Goal: Task Accomplishment & Management: Complete application form

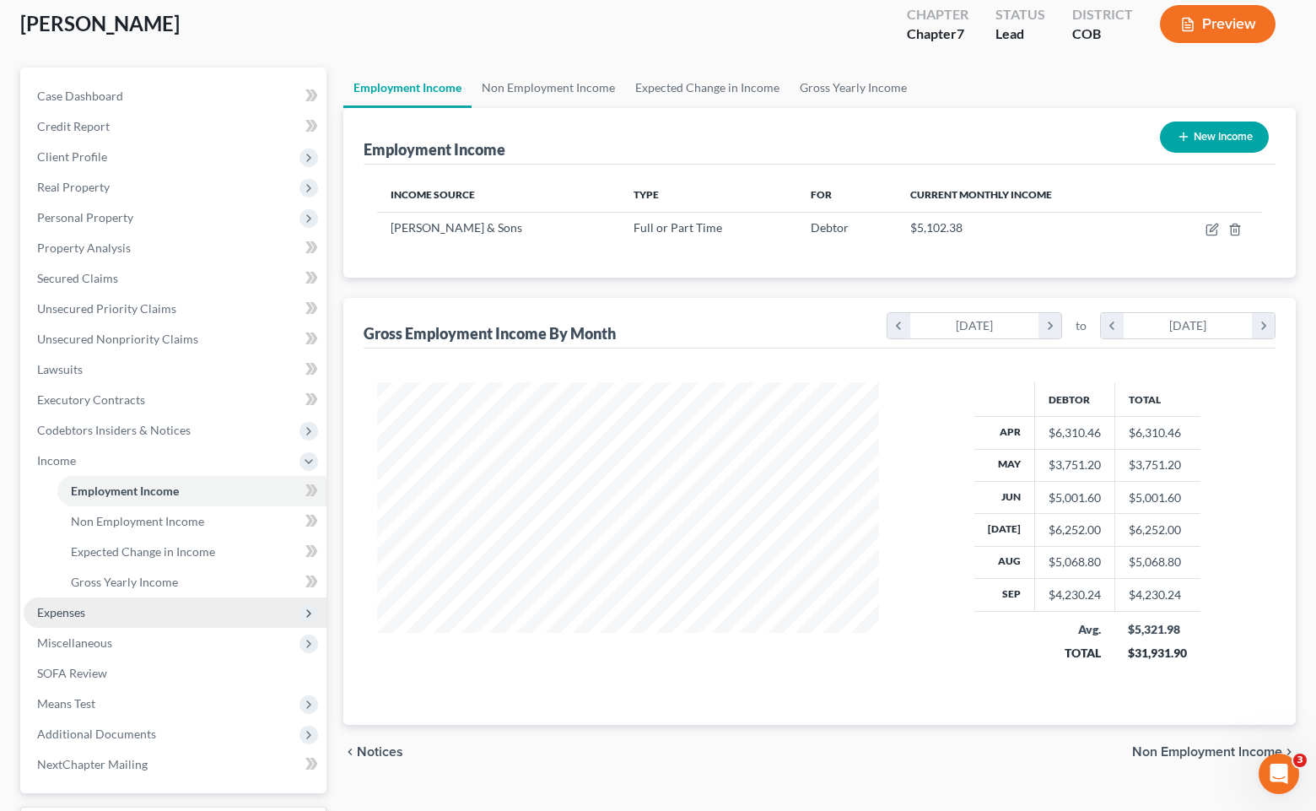
scroll to position [303, 536]
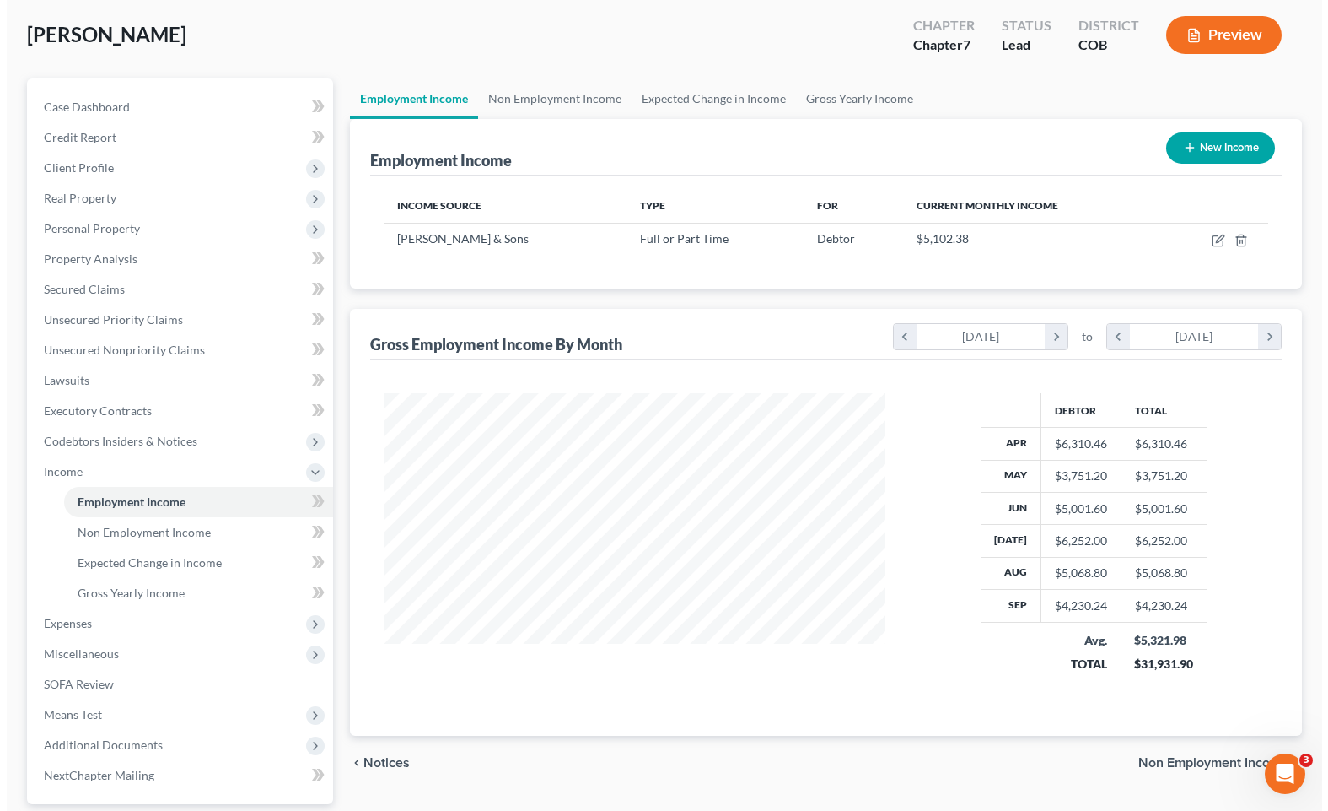
scroll to position [69, 0]
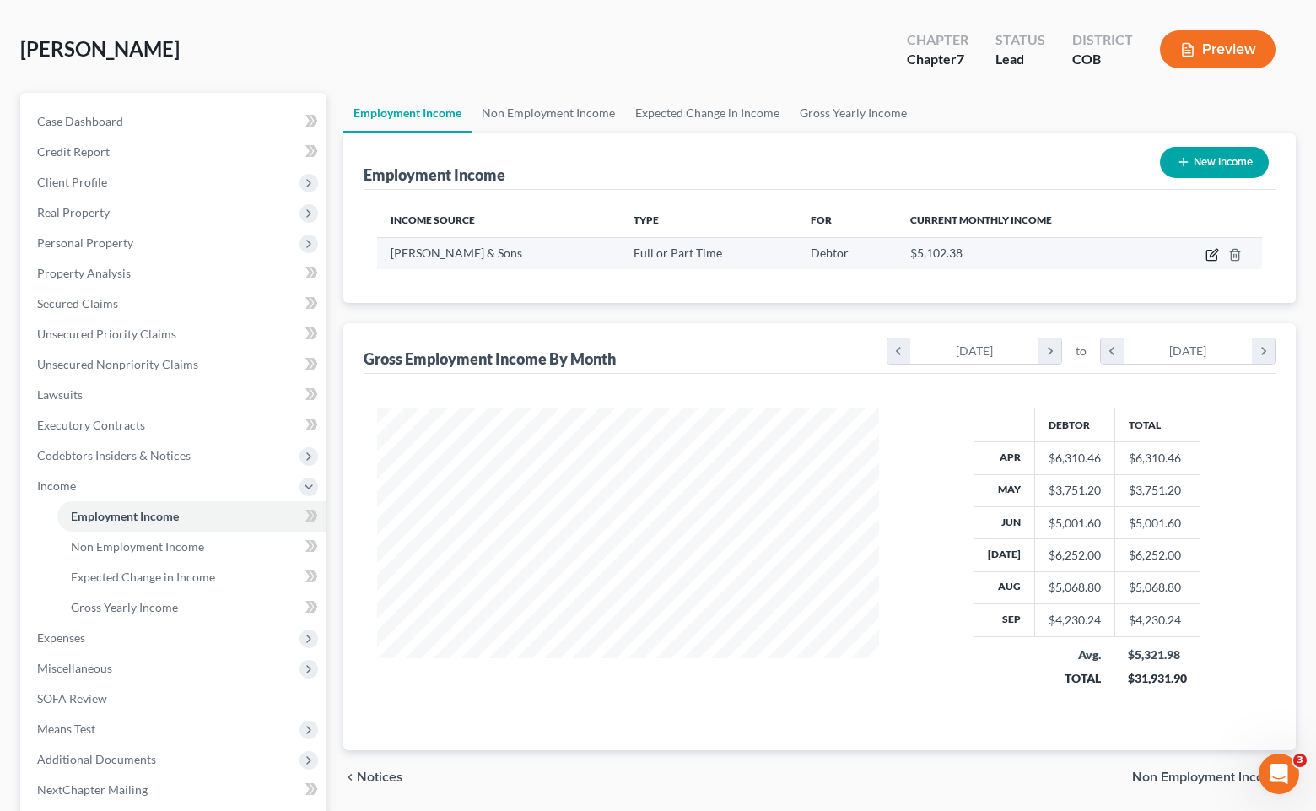
click at [1206, 250] on icon "button" at bounding box center [1211, 254] width 13 height 13
select select "0"
select select "5"
select select "3"
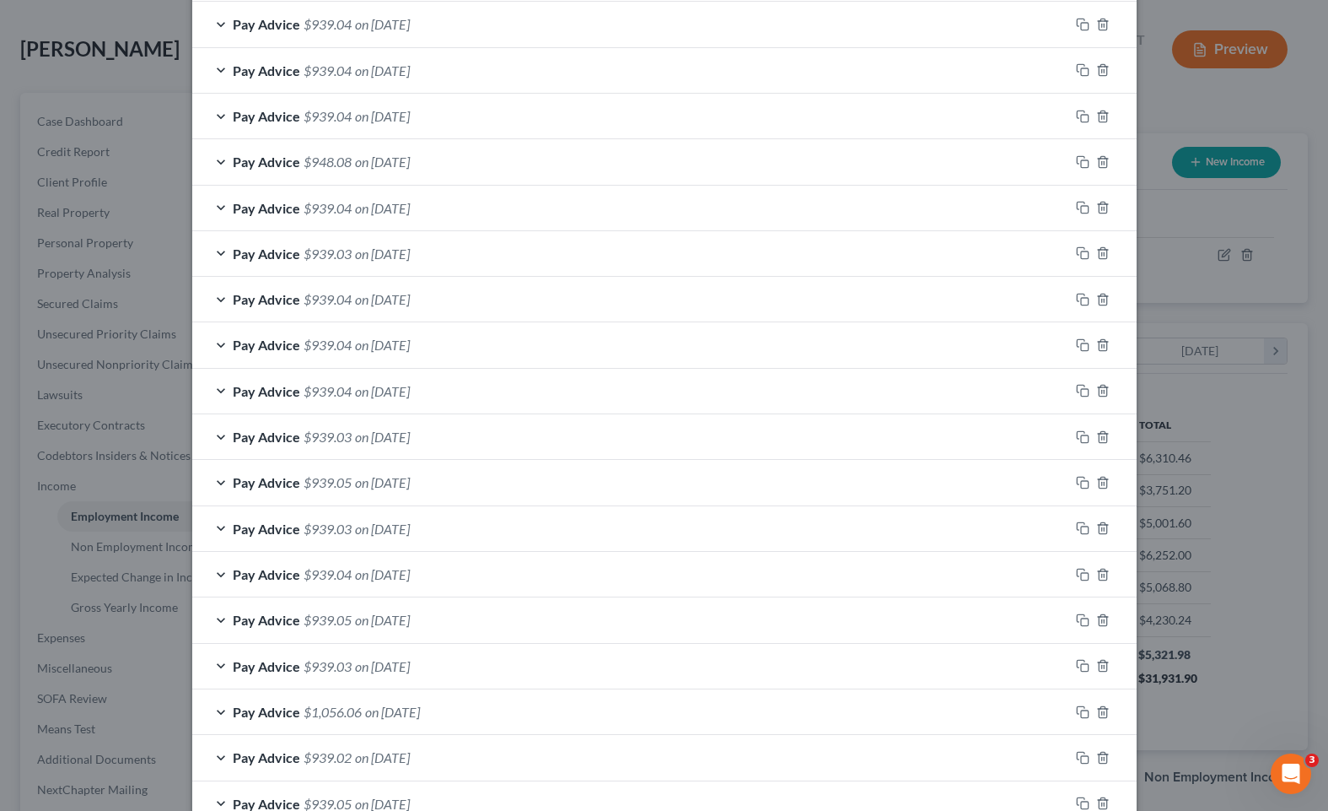
scroll to position [1410, 0]
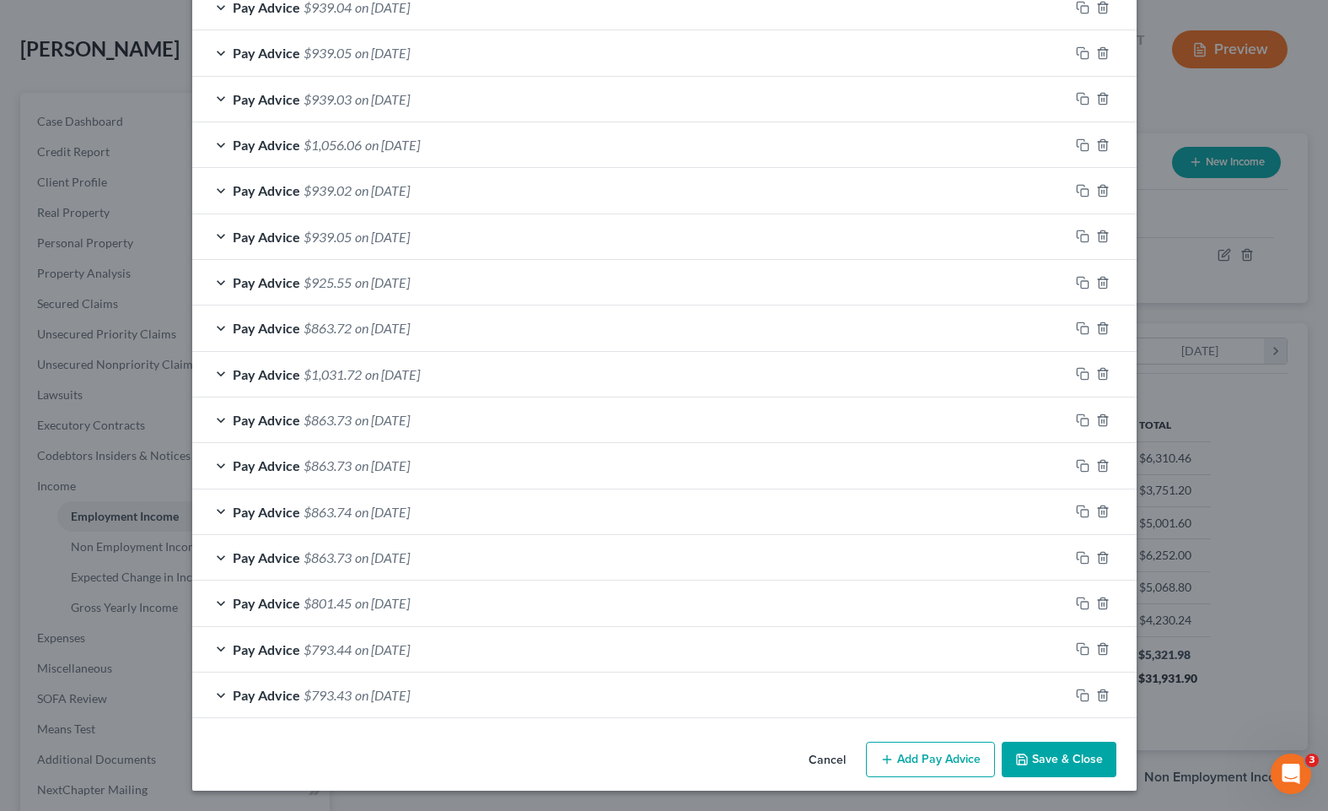
click at [940, 753] on button "Add Pay Advice" at bounding box center [930, 758] width 129 height 35
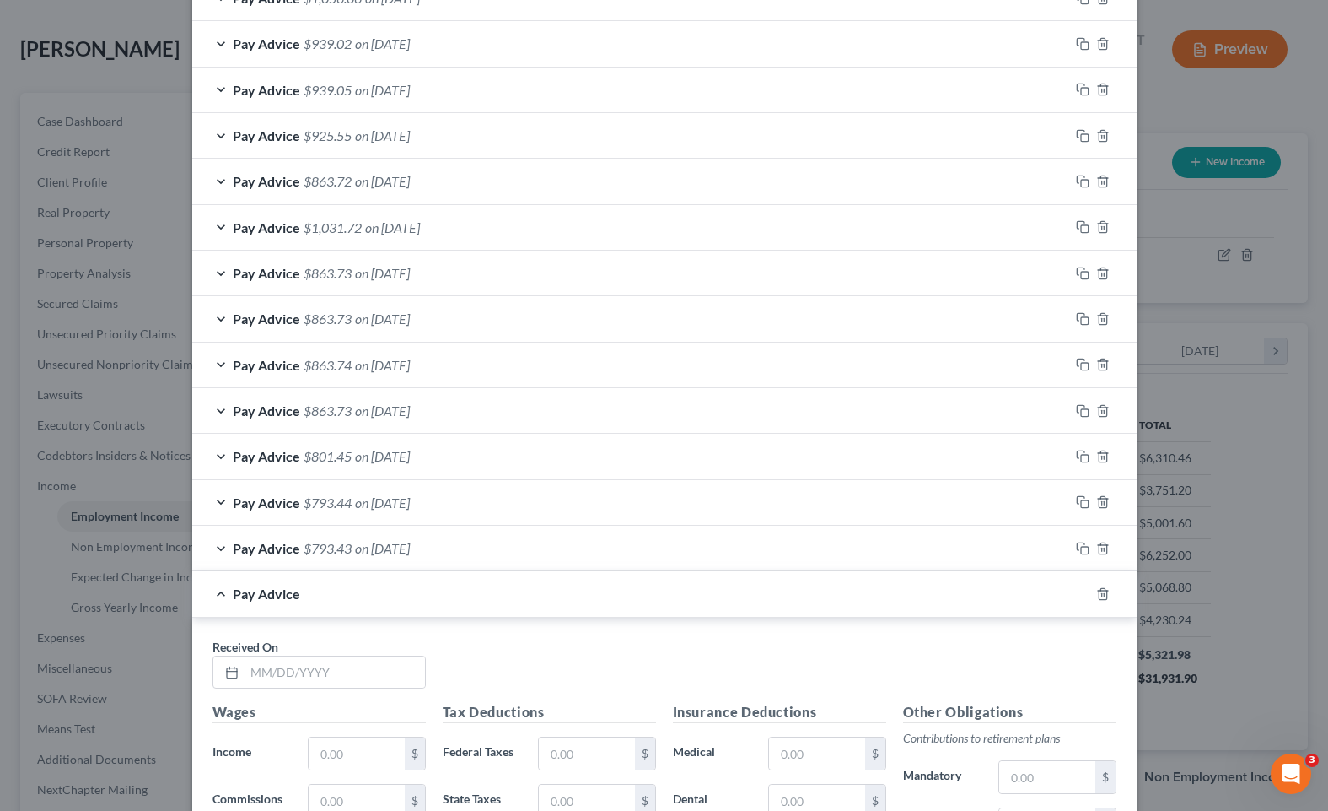
scroll to position [1748, 0]
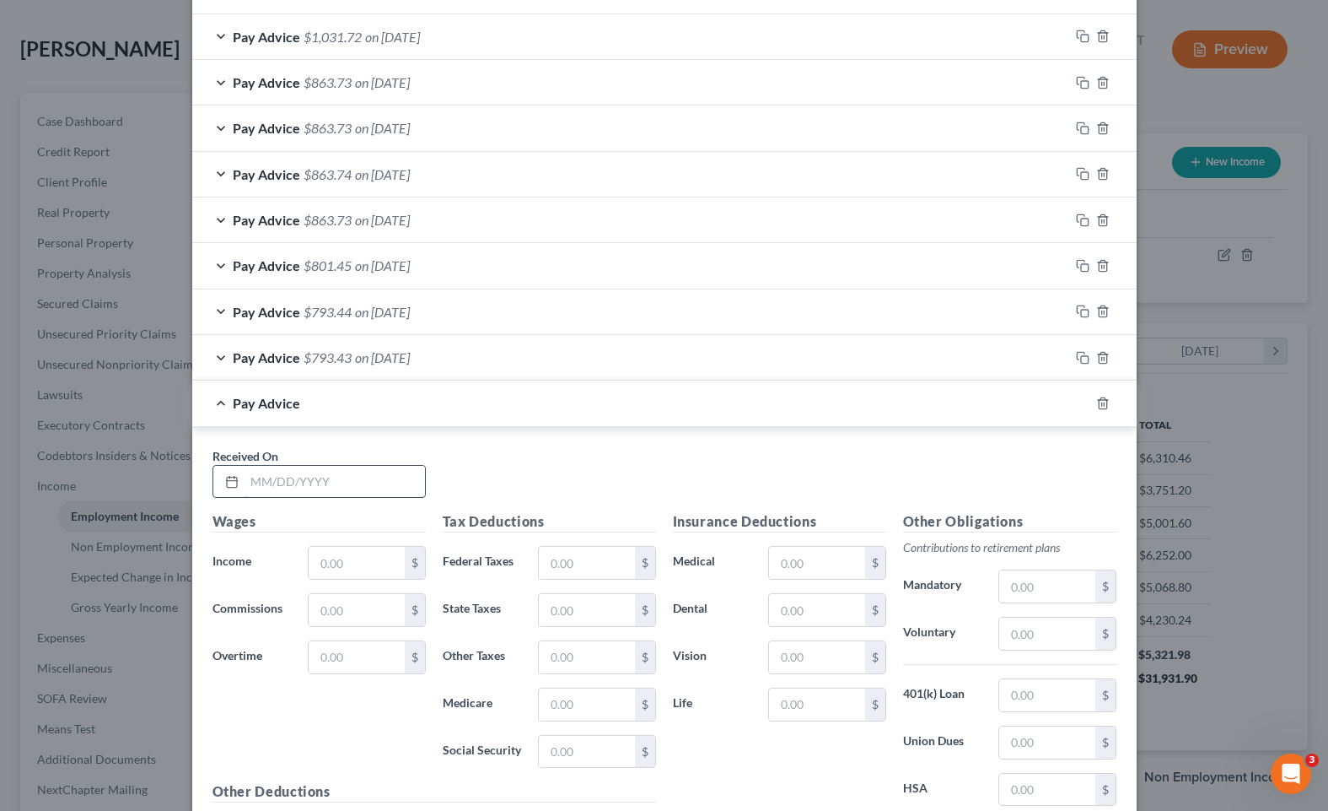
click at [273, 479] on input "text" at bounding box center [335, 482] width 180 height 32
type input "[DATE]"
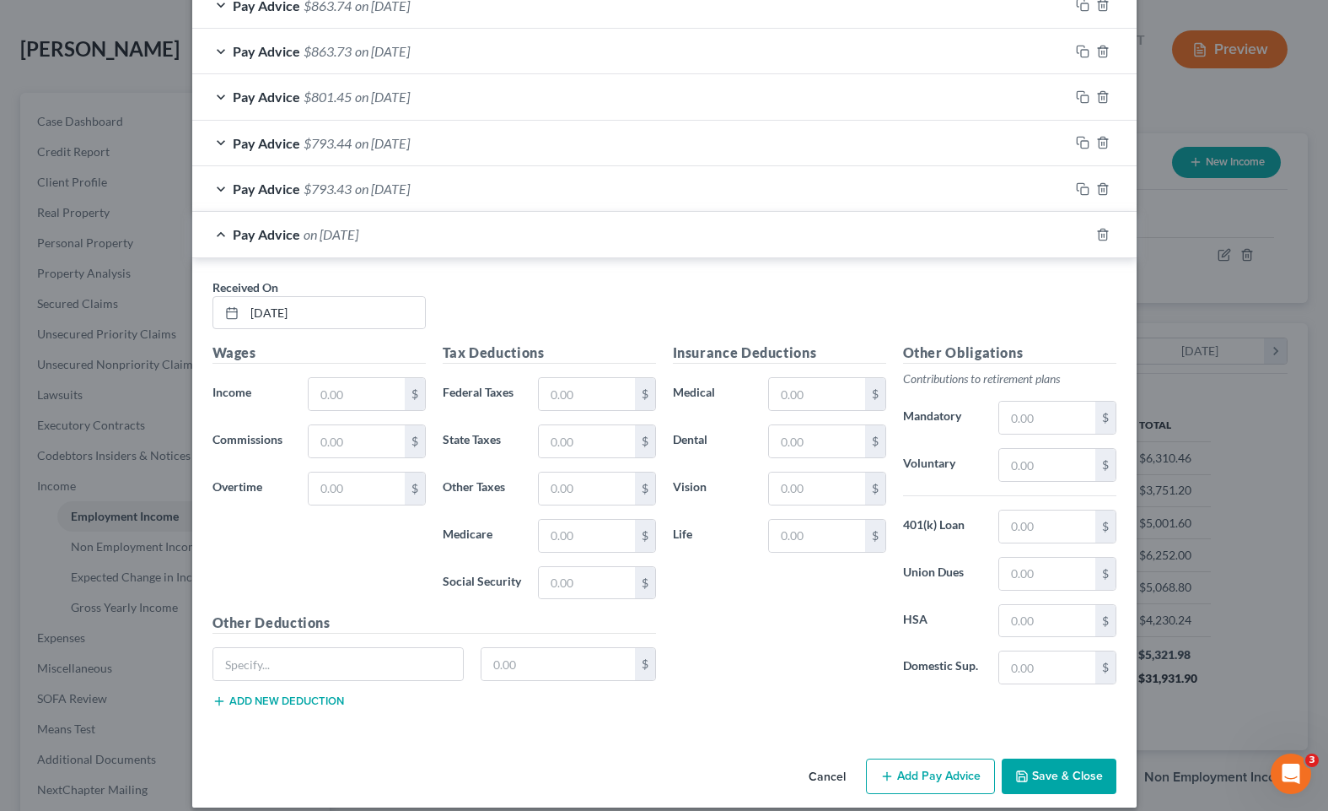
scroll to position [1933, 0]
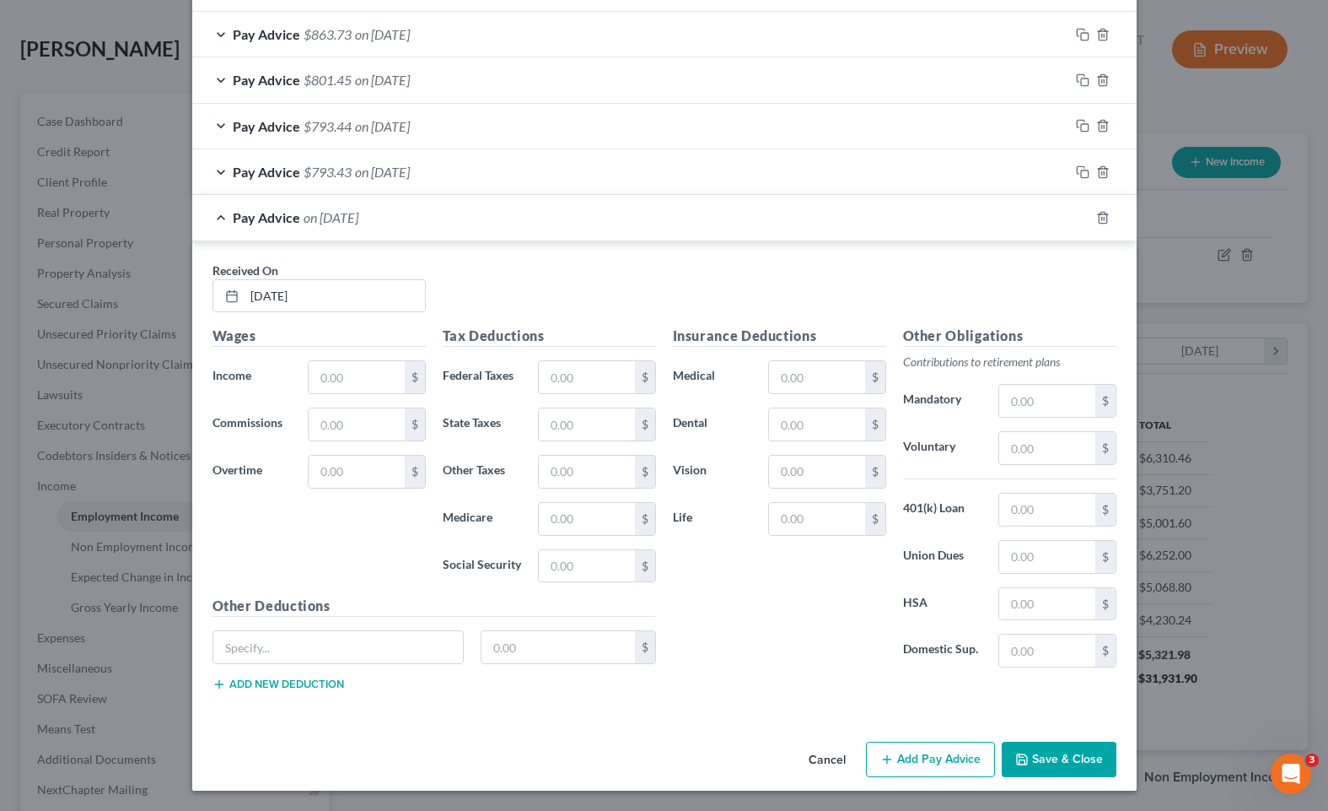
click at [387, 530] on div "Wages Income * $ Commissions $ Overtime $" at bounding box center [319, 461] width 230 height 270
click at [293, 516] on div "Wages Income * $ Commissions $ Overtime $" at bounding box center [319, 461] width 230 height 270
click at [513, 221] on div "Pay Advice on [DATE]" at bounding box center [640, 217] width 897 height 45
click at [1104, 216] on div at bounding box center [1113, 217] width 47 height 27
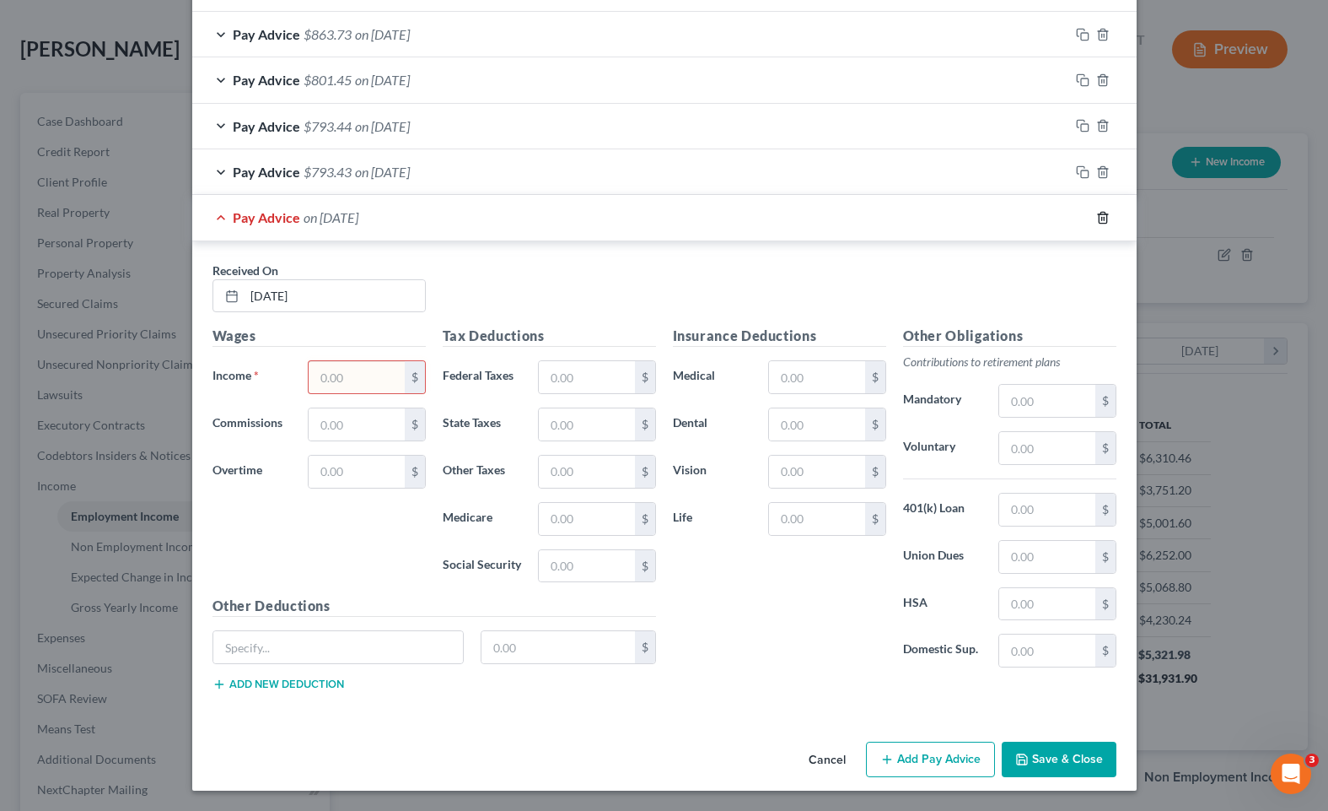
click at [1099, 218] on icon "button" at bounding box center [1103, 217] width 8 height 11
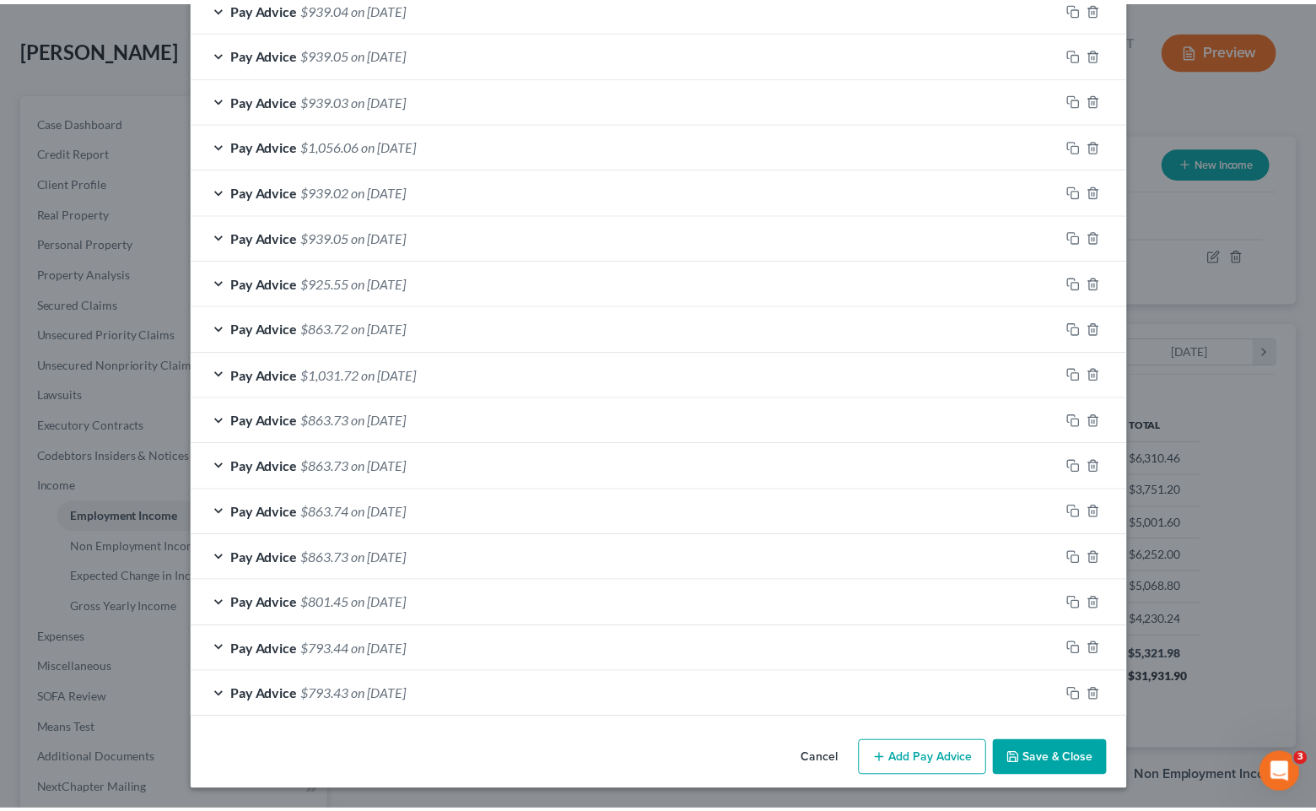
scroll to position [1410, 0]
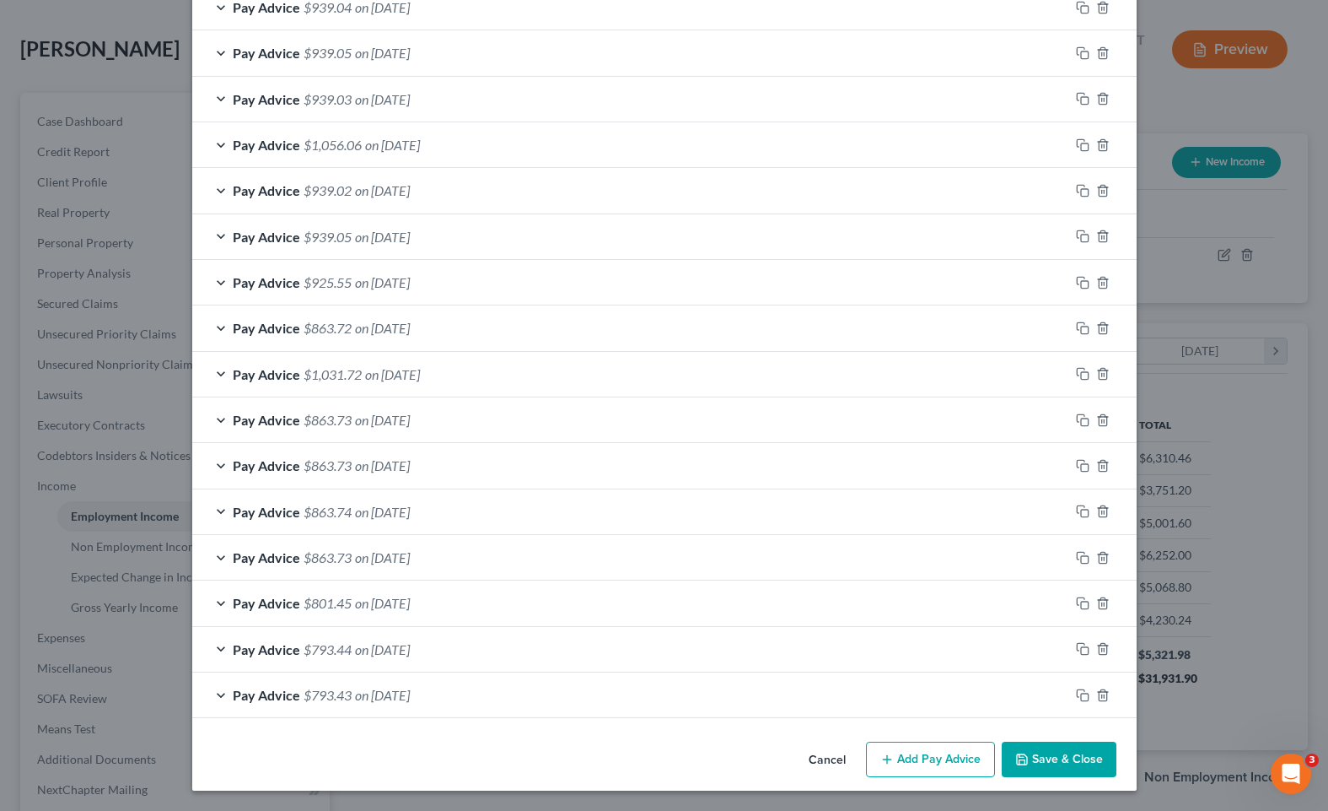
click at [1053, 753] on button "Save & Close" at bounding box center [1059, 758] width 115 height 35
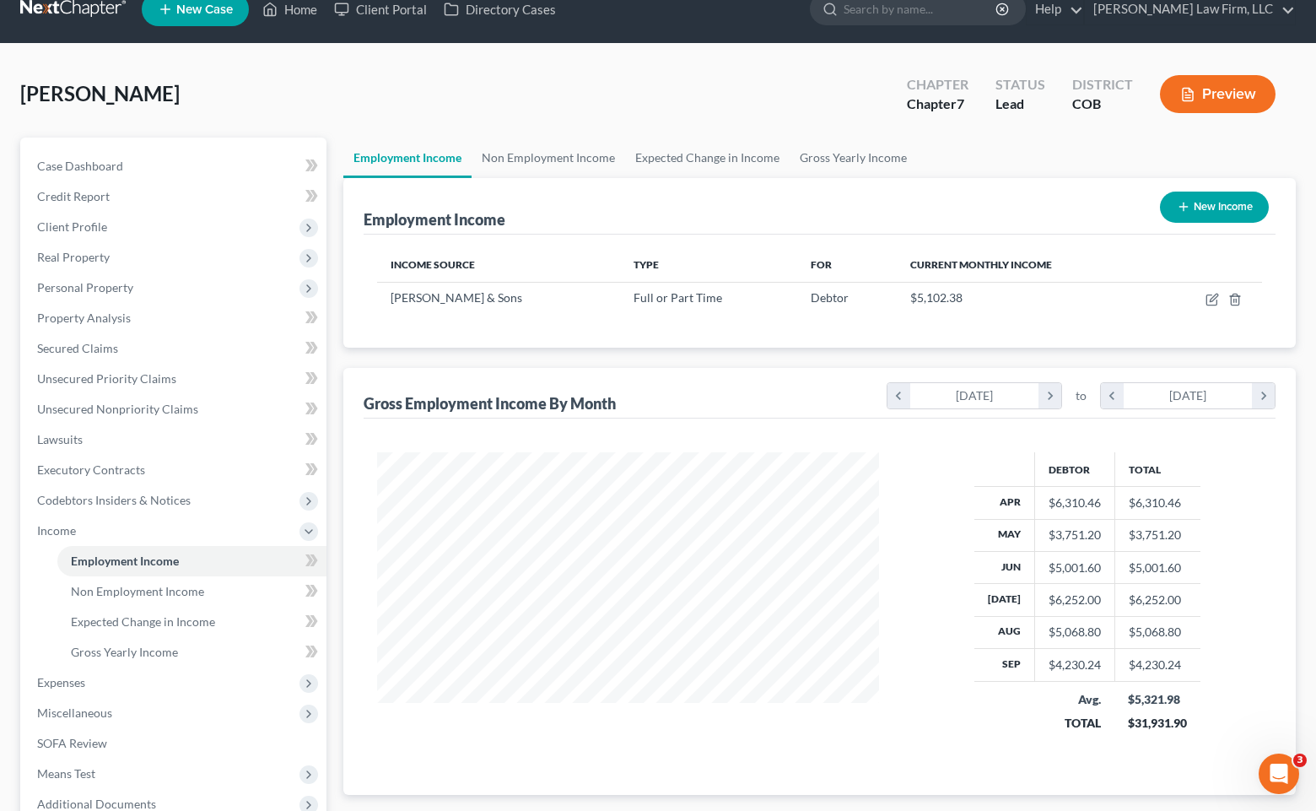
scroll to position [0, 0]
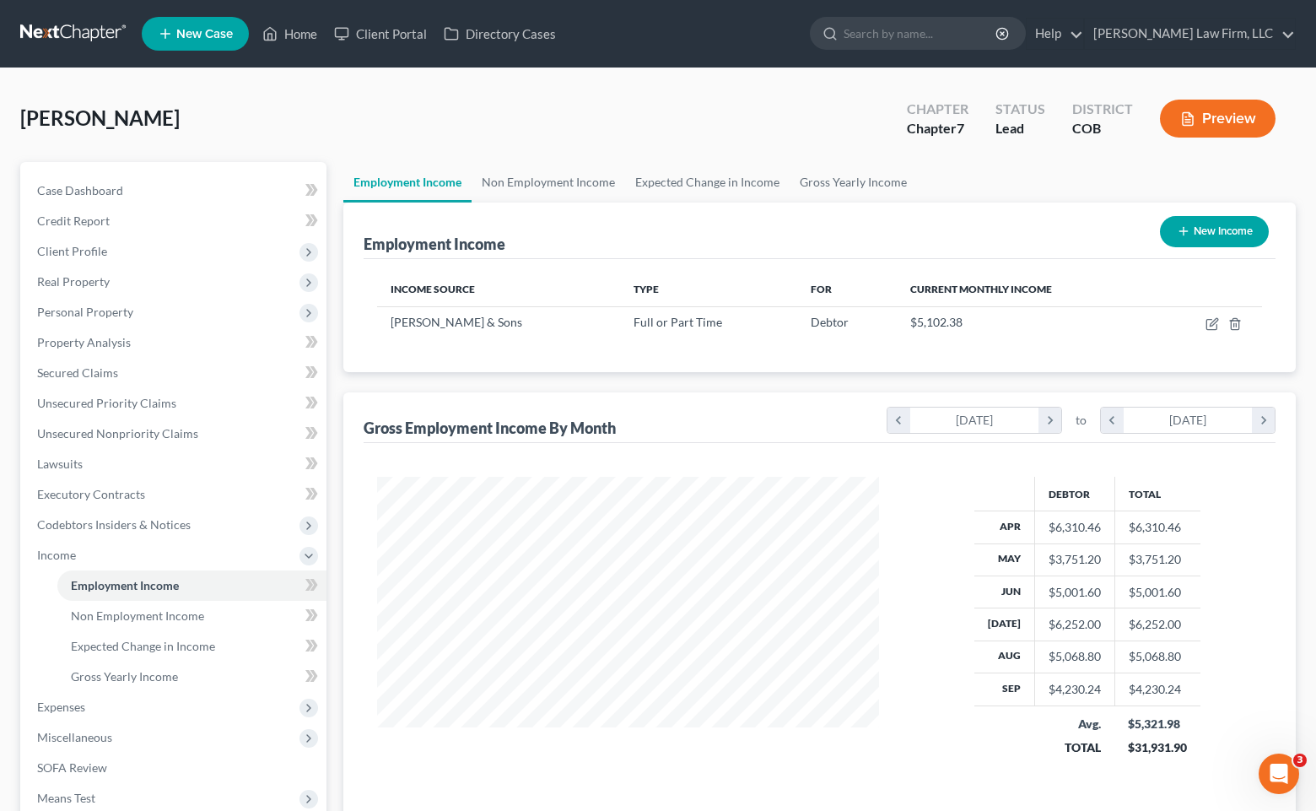
click at [960, 186] on ul "Employment Income Non Employment Income Expected Change in Income Gross Yearly …" at bounding box center [819, 182] width 952 height 40
